Goal: Entertainment & Leisure: Consume media (video, audio)

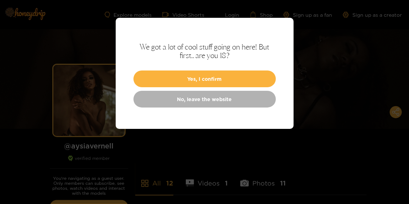
click at [207, 77] on button "Yes, I confirm" at bounding box center [205, 78] width 142 height 17
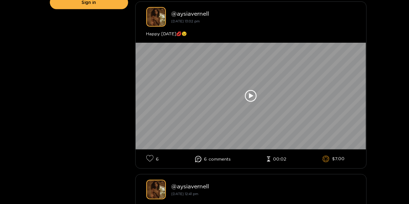
scroll to position [204, 0]
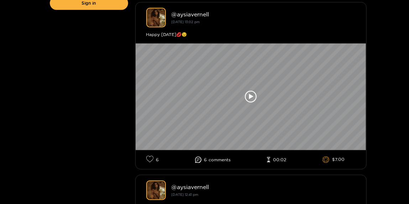
click at [252, 99] on icon at bounding box center [251, 97] width 12 height 12
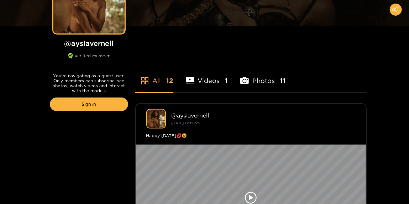
scroll to position [108, 0]
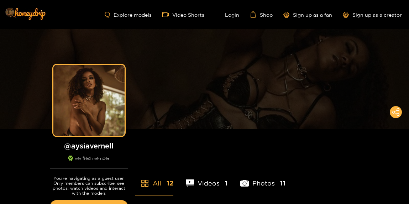
scroll to position [40, 0]
